Goal: Task Accomplishment & Management: Use online tool/utility

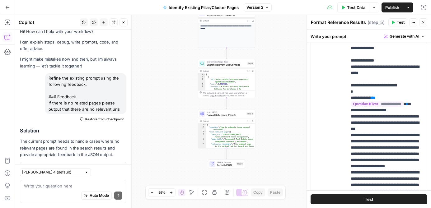
scroll to position [35, 0]
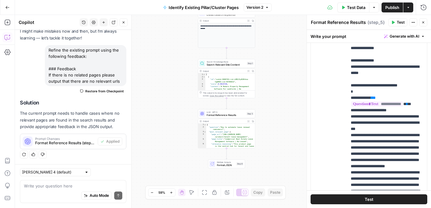
click at [393, 4] on button "Publish" at bounding box center [391, 7] width 21 height 10
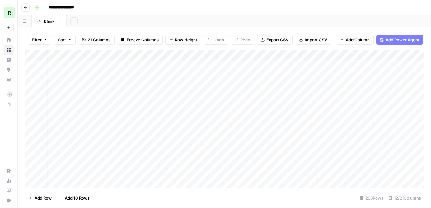
scroll to position [0, 7]
click at [256, 65] on div "Add Column" at bounding box center [224, 119] width 398 height 138
click at [324, 65] on div "Add Column" at bounding box center [224, 119] width 398 height 138
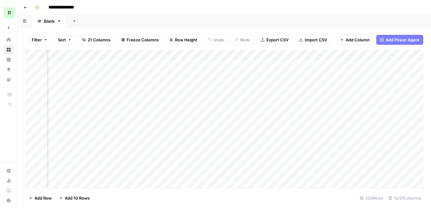
click at [311, 65] on div "Add Column" at bounding box center [224, 119] width 398 height 138
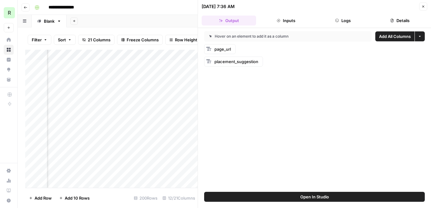
click at [224, 49] on span "page_url" at bounding box center [222, 49] width 16 height 5
click at [209, 48] on rect at bounding box center [208, 48] width 5 height 5
click at [226, 61] on span "placement_suggestion" at bounding box center [236, 61] width 44 height 5
click at [422, 5] on icon "button" at bounding box center [423, 7] width 4 height 4
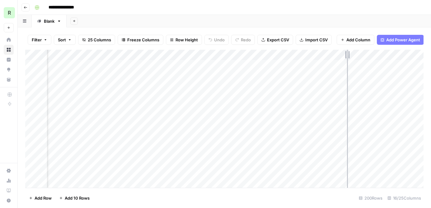
drag, startPoint x: 313, startPoint y: 53, endPoint x: 347, endPoint y: 53, distance: 34.2
click at [347, 53] on div "Add Column" at bounding box center [224, 119] width 398 height 138
click at [343, 65] on div "Add Column" at bounding box center [224, 119] width 398 height 138
click at [369, 64] on div "Add Column" at bounding box center [224, 119] width 398 height 138
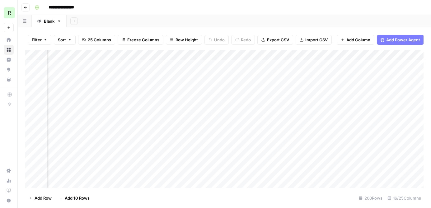
click at [369, 64] on div "Add Column" at bounding box center [224, 119] width 398 height 138
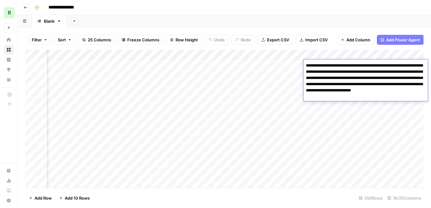
click at [250, 24] on div "Add Sheet" at bounding box center [249, 21] width 364 height 12
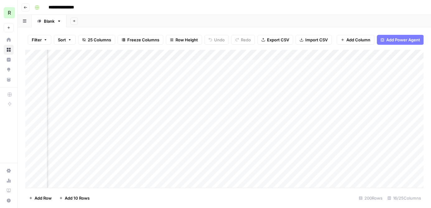
scroll to position [0, 130]
click at [389, 149] on div "Add Column" at bounding box center [224, 119] width 398 height 138
click at [367, 160] on div "Add Column" at bounding box center [224, 119] width 398 height 138
